Goal: Information Seeking & Learning: Compare options

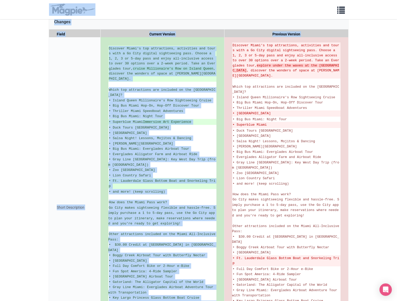
scroll to position [77, 0]
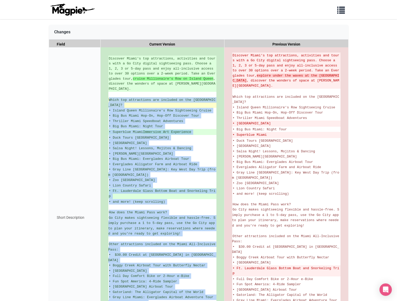
drag, startPoint x: 170, startPoint y: 265, endPoint x: 109, endPoint y: 100, distance: 176.7
click at [109, 100] on ul "Discover Miami's top attractions, activities and tours with a Go City digital s…" at bounding box center [162, 218] width 108 height 324
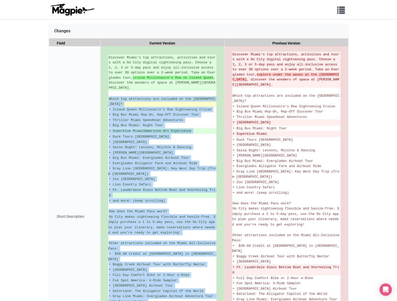
scroll to position [79, 0]
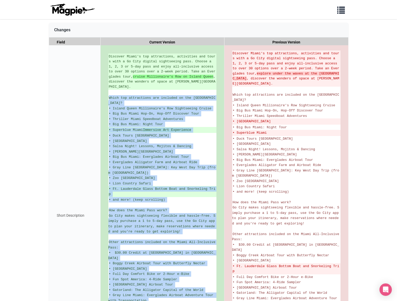
copy ul "Lorem ips dolorsitame con adipisci el sed Doeiu Temp? • Incidi Utlab Etdolorema…"
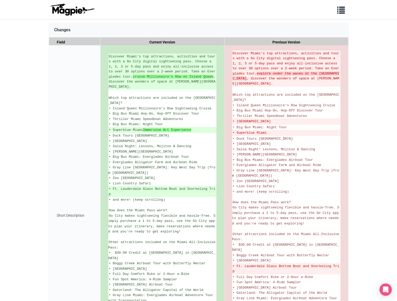
click at [71, 120] on div "Short Description" at bounding box center [75, 215] width 52 height 340
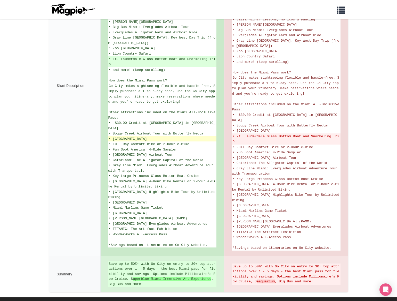
scroll to position [0, 0]
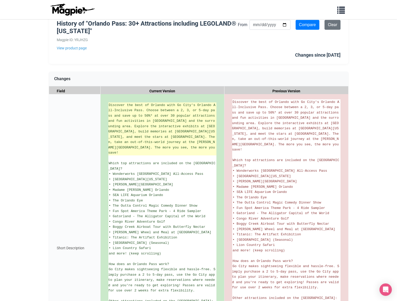
scroll to position [10, 0]
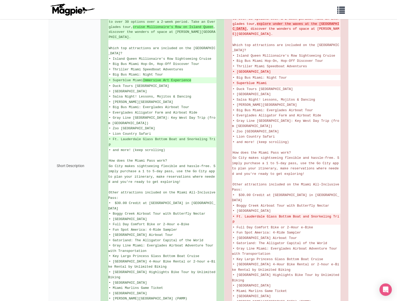
scroll to position [207, 0]
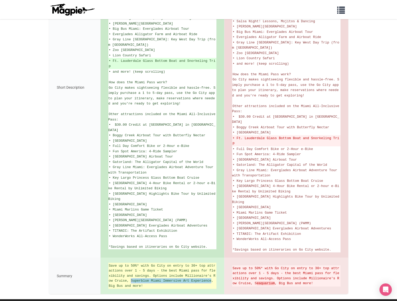
drag, startPoint x: 193, startPoint y: 262, endPoint x: 138, endPoint y: 263, distance: 54.5
click at [131, 263] on ins "Save up to 50%* with Go City on entry to 30+ top attractions over 1 - 5 days - …" at bounding box center [162, 275] width 107 height 25
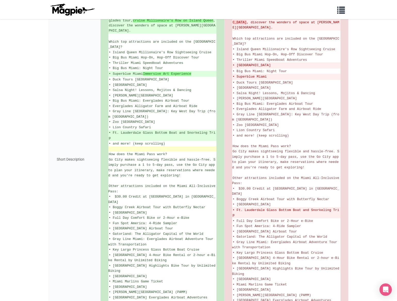
scroll to position [0, 0]
